Goal: Task Accomplishment & Management: Manage account settings

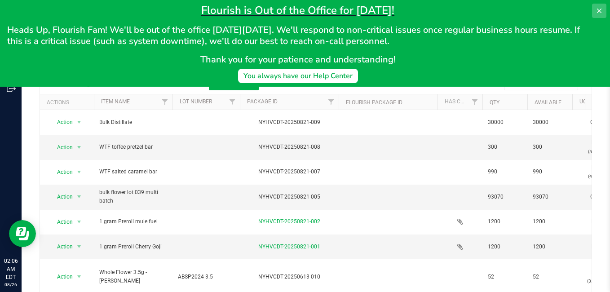
click at [601, 10] on icon at bounding box center [598, 10] width 7 height 7
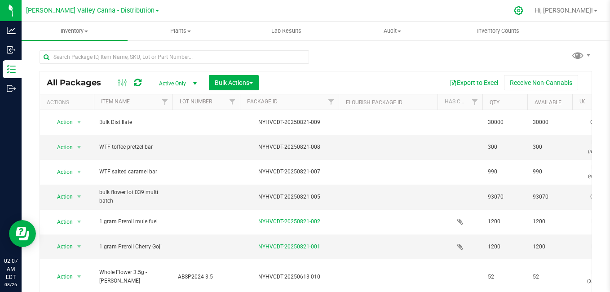
click at [523, 12] on icon at bounding box center [518, 10] width 9 height 9
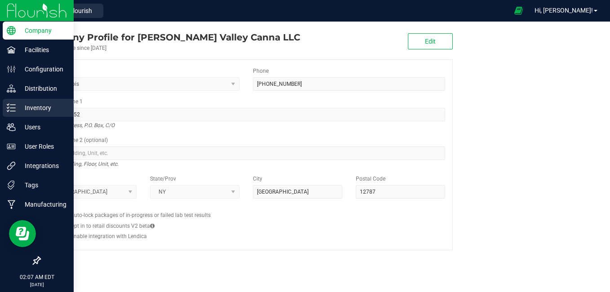
click at [22, 109] on p "Inventory" at bounding box center [43, 107] width 54 height 11
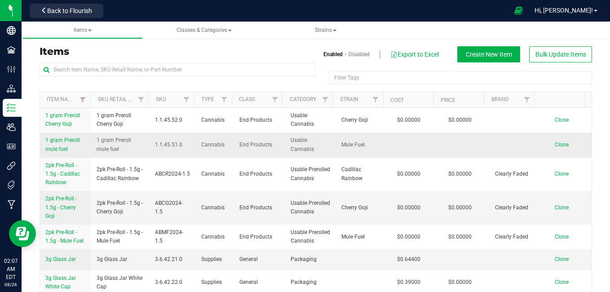
click at [57, 143] on span "1 gram Preroll mule fuel" at bounding box center [62, 144] width 35 height 15
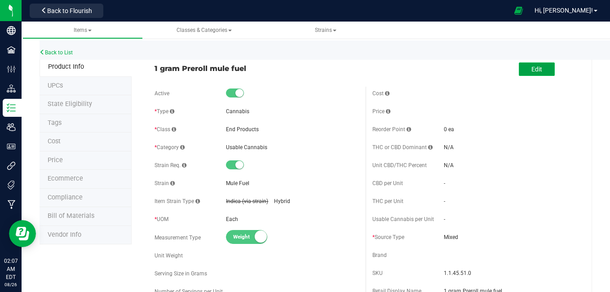
click at [536, 70] on button "Edit" at bounding box center [537, 68] width 36 height 13
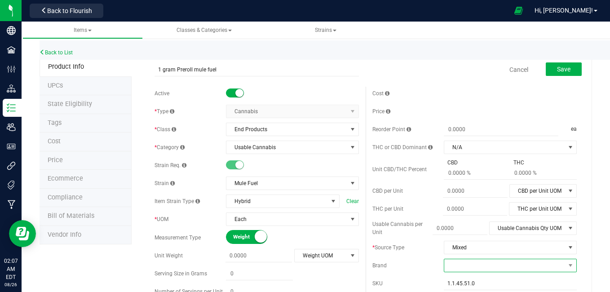
click at [453, 271] on span at bounding box center [504, 265] width 121 height 13
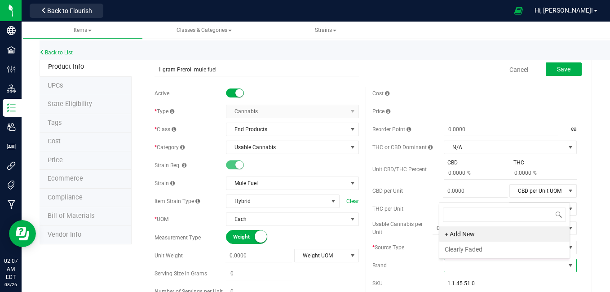
scroll to position [13, 129]
click at [470, 247] on li "Clearly Faded" at bounding box center [504, 249] width 130 height 15
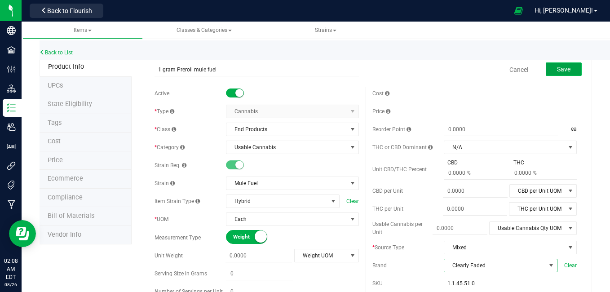
click at [556, 63] on button "Save" at bounding box center [564, 68] width 36 height 13
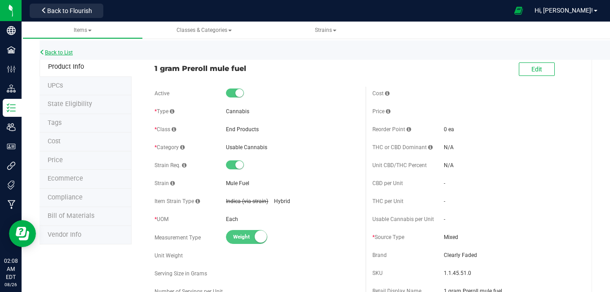
click at [60, 52] on link "Back to List" at bounding box center [56, 52] width 33 height 6
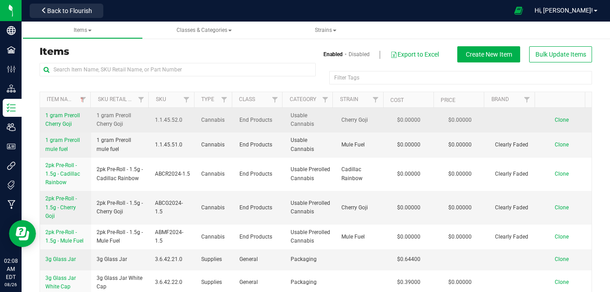
click at [57, 121] on span "1 gram Preroll Cherry Goji" at bounding box center [62, 119] width 35 height 15
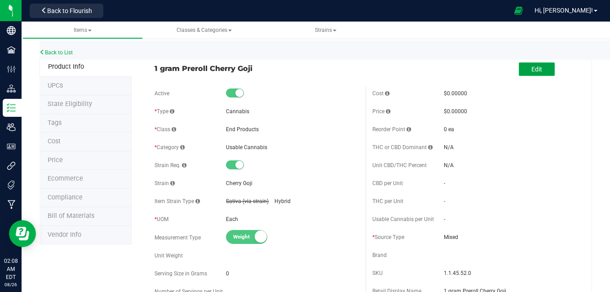
click at [519, 70] on button "Edit" at bounding box center [537, 68] width 36 height 13
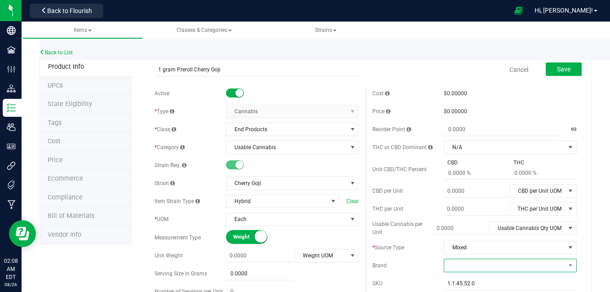
click at [471, 267] on span at bounding box center [504, 265] width 121 height 13
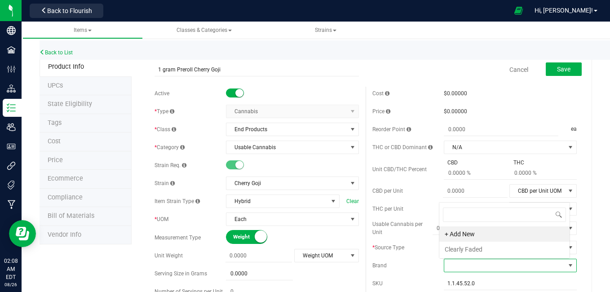
scroll to position [13, 129]
click at [471, 249] on li "Clearly Faded" at bounding box center [504, 249] width 130 height 15
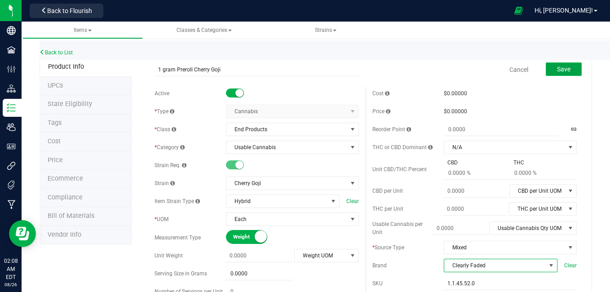
click at [556, 75] on button "Save" at bounding box center [564, 68] width 36 height 13
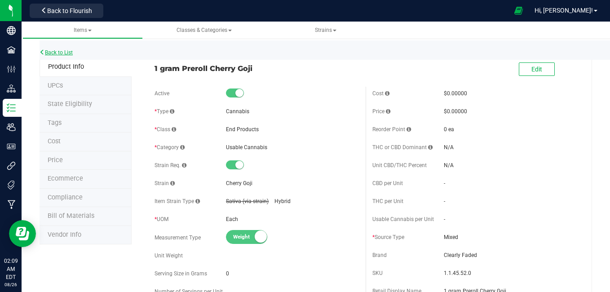
click at [61, 54] on link "Back to List" at bounding box center [56, 52] width 33 height 6
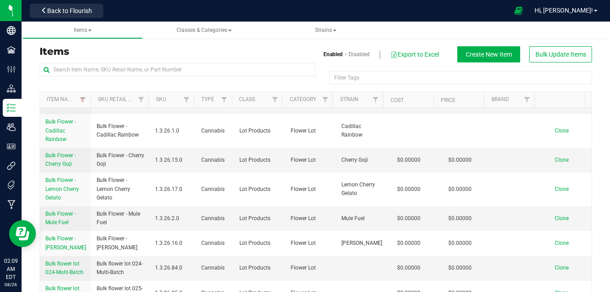
scroll to position [340, 0]
